Goal: Feedback & Contribution: Submit feedback/report problem

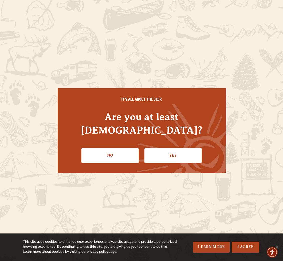
click at [188, 148] on link "Yes" at bounding box center [172, 155] width 57 height 15
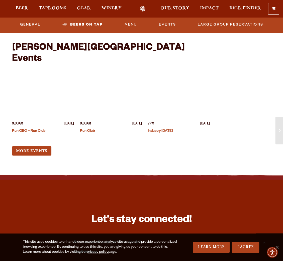
scroll to position [1402, 0]
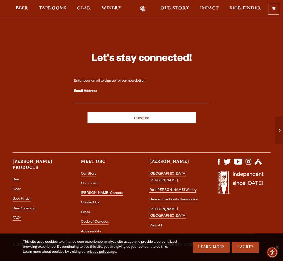
click at [83, 183] on ul "Our Story Our Impact Odell Careers Contact Us Press Code of Conduct Accessibili…" at bounding box center [107, 204] width 53 height 67
click at [86, 201] on link "Contact Us" at bounding box center [90, 203] width 18 height 5
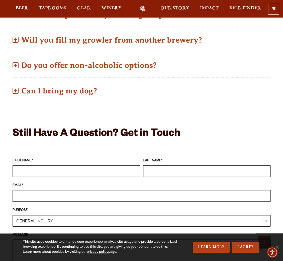
scroll to position [349, 0]
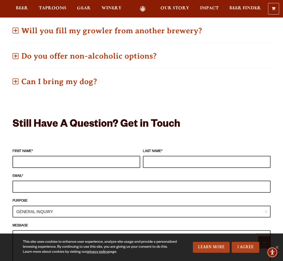
click at [78, 161] on input "FIRST NAME *" at bounding box center [77, 162] width 128 height 12
type input "Karl"
type input "OKeefe"
type input "info@brewsaver.net"
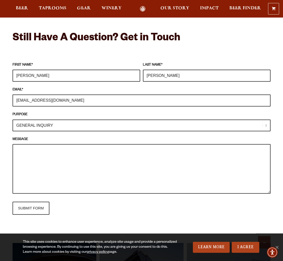
scroll to position [435, 0]
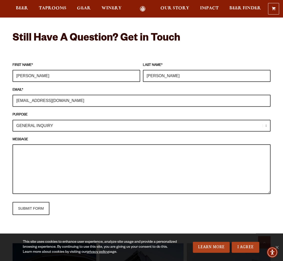
click at [161, 150] on textarea "MESSAGE" at bounding box center [142, 169] width 258 height 50
paste textarea "Hello XXX Team - My name is Karl O'Keefe, owner of Brew Saver, Colorado’s first…"
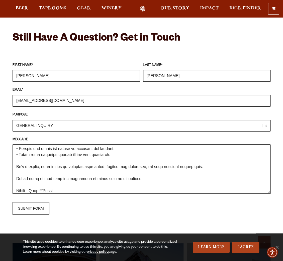
scroll to position [0, 0]
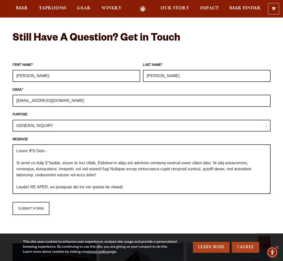
click at [28, 151] on textarea "MESSAGE" at bounding box center [142, 169] width 258 height 50
click at [42, 153] on textarea "MESSAGE" at bounding box center [142, 169] width 258 height 50
click at [41, 150] on textarea "MESSAGE" at bounding box center [142, 169] width 258 height 50
click at [76, 167] on textarea "MESSAGE" at bounding box center [142, 169] width 258 height 50
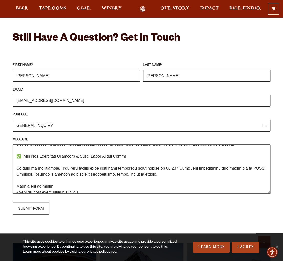
scroll to position [65, 0]
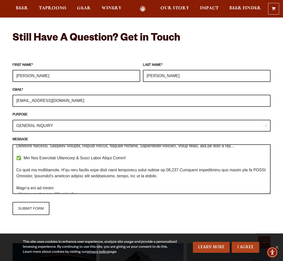
click at [127, 157] on textarea "MESSAGE" at bounding box center [142, 169] width 258 height 50
paste textarea "https://www.brewsaver.net/offers"
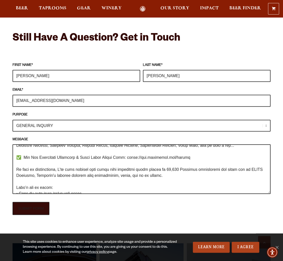
type textarea "Hello Odell Brewing Team - My name is Karl O'Keefe, owner of Brew Saver, Colora…"
click at [28, 205] on input "SUBMIT FORM" at bounding box center [31, 208] width 37 height 13
type input "Sending"
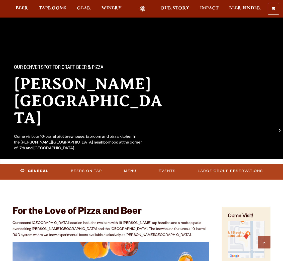
scroll to position [1402, 0]
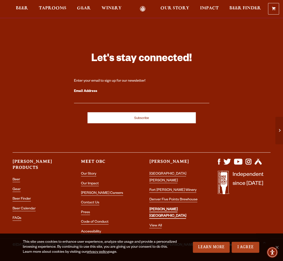
click at [164, 208] on link "[PERSON_NAME] [GEOGRAPHIC_DATA]" at bounding box center [167, 213] width 37 height 11
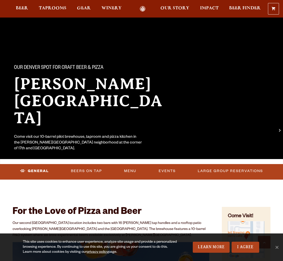
scroll to position [1402, 0]
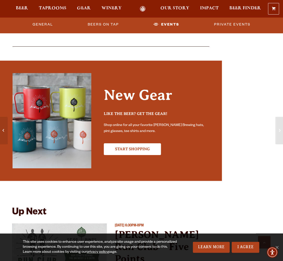
scroll to position [1654, 0]
